Goal: Transaction & Acquisition: Purchase product/service

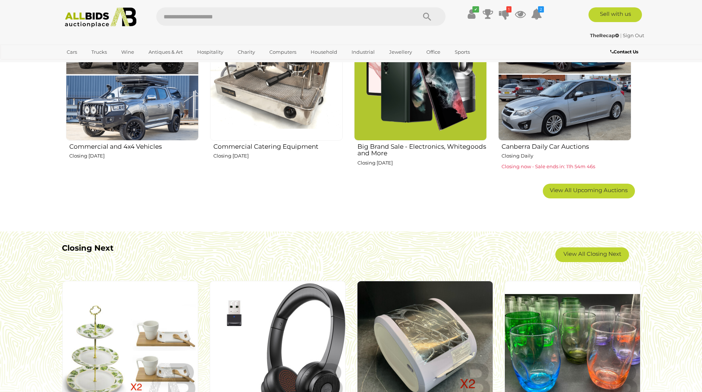
scroll to position [590, 0]
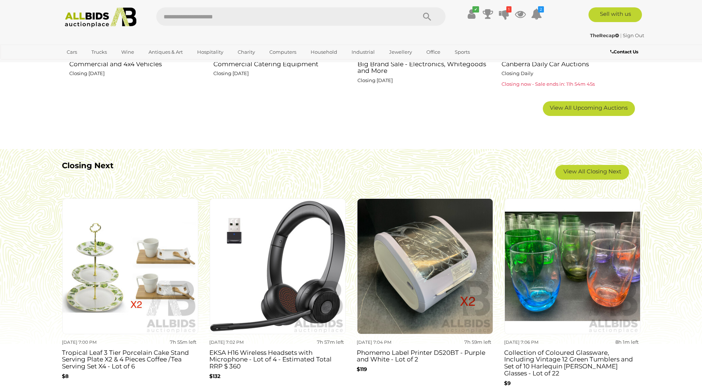
click at [592, 109] on span "View All Upcoming Auctions" at bounding box center [589, 107] width 78 height 7
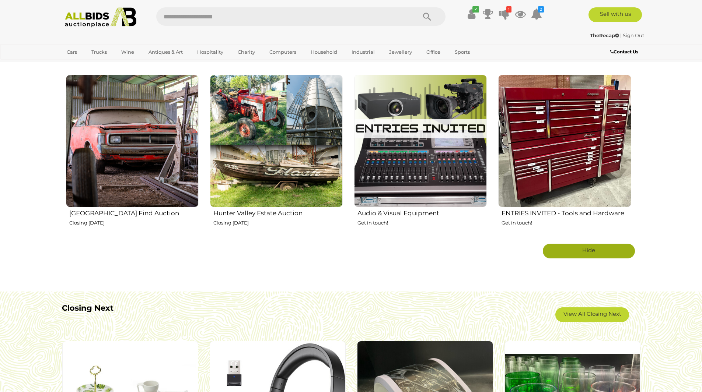
scroll to position [1290, 0]
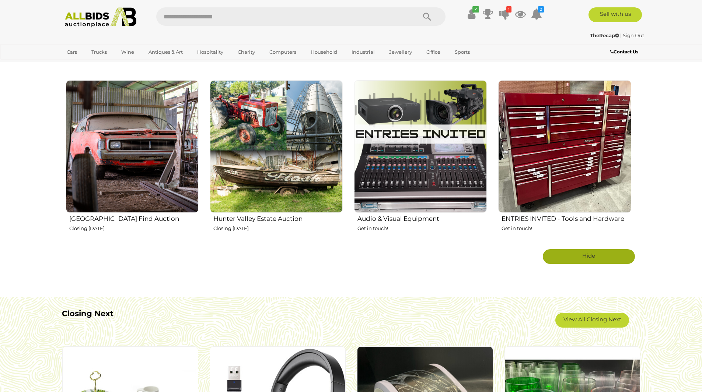
click at [567, 251] on link "Hide" at bounding box center [589, 256] width 92 height 15
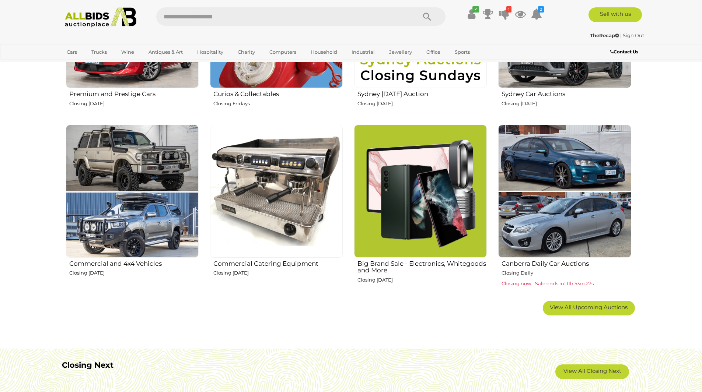
scroll to position [516, 0]
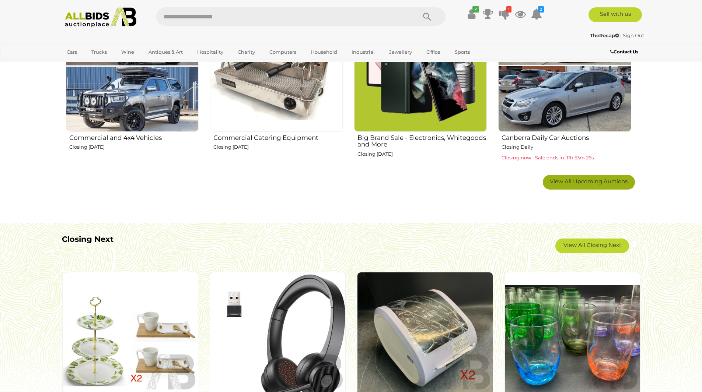
click at [568, 182] on span "View All Upcoming Auctions" at bounding box center [589, 181] width 78 height 7
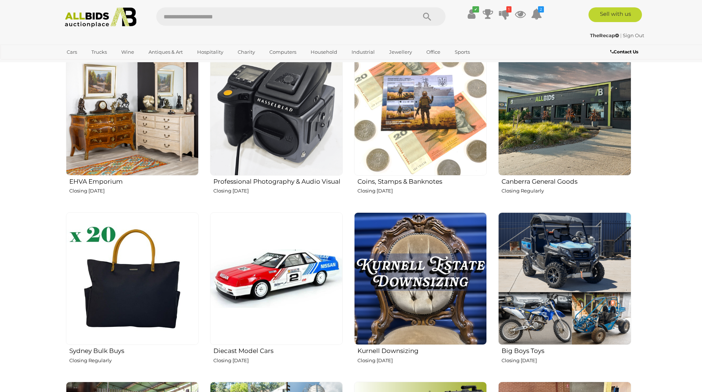
scroll to position [1069, 0]
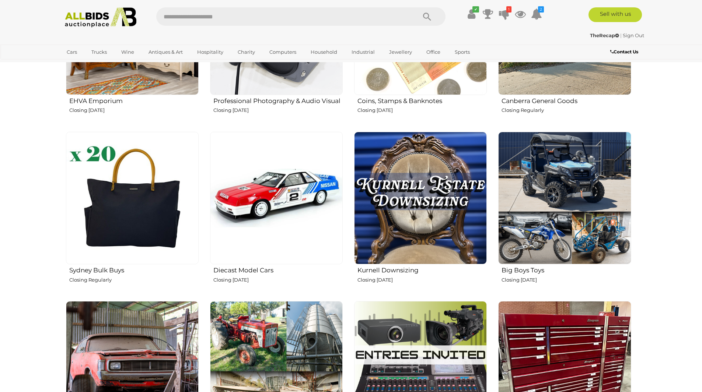
drag, startPoint x: 539, startPoint y: 172, endPoint x: 522, endPoint y: 180, distance: 19.1
click at [522, 180] on img at bounding box center [564, 198] width 133 height 133
